Goal: Information Seeking & Learning: Obtain resource

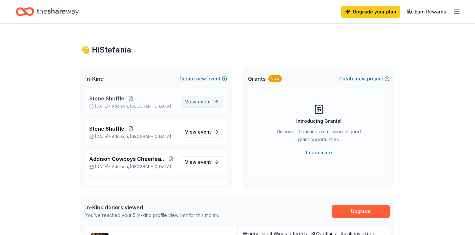
click at [198, 102] on span "View event" at bounding box center [198, 102] width 26 height 8
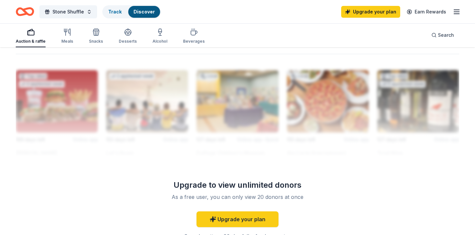
scroll to position [562, 0]
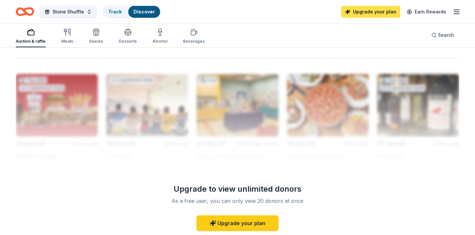
click at [377, 15] on link "Upgrade your plan" at bounding box center [370, 12] width 59 height 12
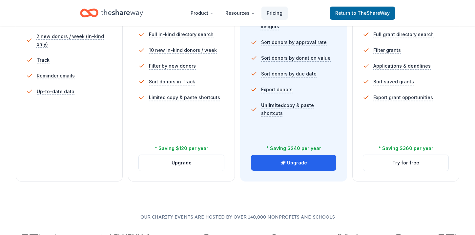
scroll to position [228, 0]
click at [409, 164] on button "Try for free" at bounding box center [405, 163] width 85 height 16
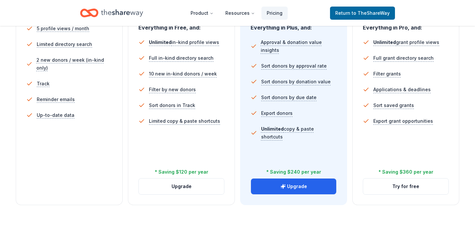
scroll to position [205, 0]
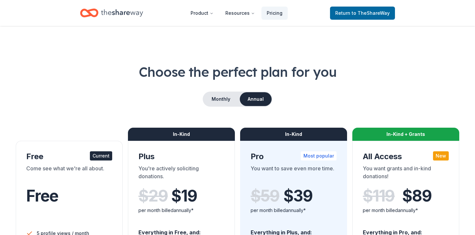
scroll to position [228, 0]
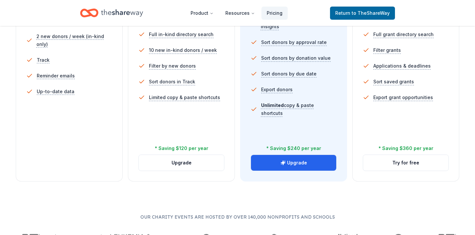
scroll to position [562, 0]
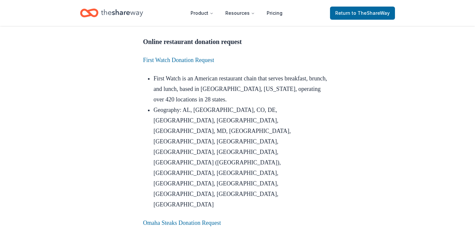
scroll to position [588, 0]
click at [199, 63] on link "First Watch Donation Request" at bounding box center [178, 59] width 71 height 7
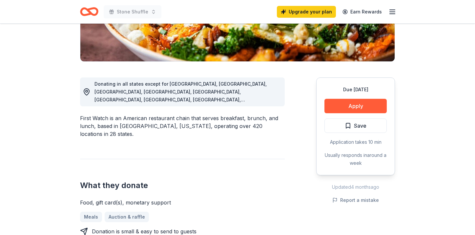
scroll to position [146, 0]
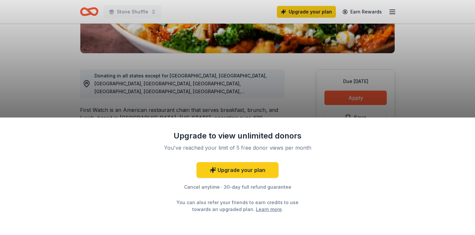
click at [435, 85] on div "Upgrade to view unlimited donors You've reached your limit of 5 free donor view…" at bounding box center [237, 117] width 475 height 235
click at [441, 98] on div "Upgrade to view unlimited donors You've reached your limit of 5 free donor view…" at bounding box center [237, 117] width 475 height 235
click at [413, 78] on div "Upgrade to view unlimited donors You've reached your limit of 5 free donor view…" at bounding box center [237, 117] width 475 height 235
click at [412, 81] on div "Upgrade to view unlimited donors You've reached your limit of 5 free donor view…" at bounding box center [237, 117] width 475 height 235
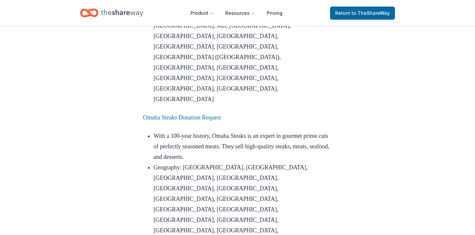
scroll to position [694, 0]
click at [168, 114] on link "Omaha Steaks Donation Request" at bounding box center [182, 117] width 78 height 7
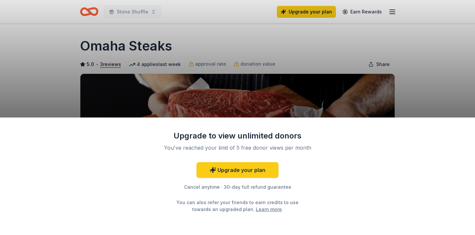
click at [422, 79] on div "Upgrade to view unlimited donors You've reached your limit of 5 free donor view…" at bounding box center [237, 117] width 475 height 235
click at [421, 83] on div "Upgrade to view unlimited donors You've reached your limit of 5 free donor view…" at bounding box center [237, 117] width 475 height 235
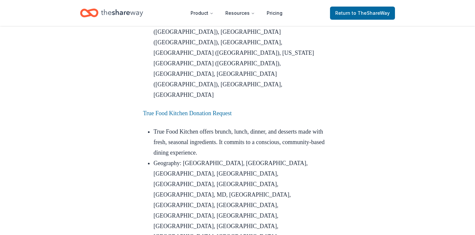
scroll to position [1112, 0]
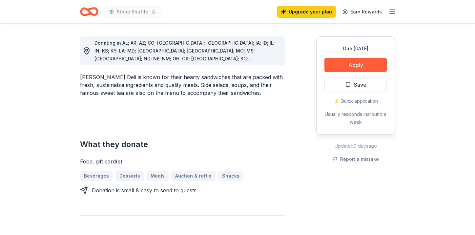
scroll to position [211, 0]
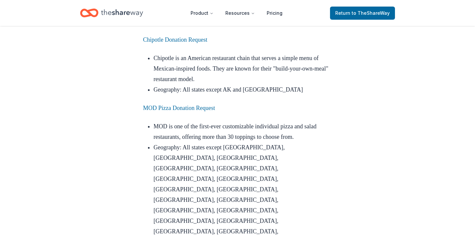
scroll to position [2397, 0]
